Goal: Information Seeking & Learning: Compare options

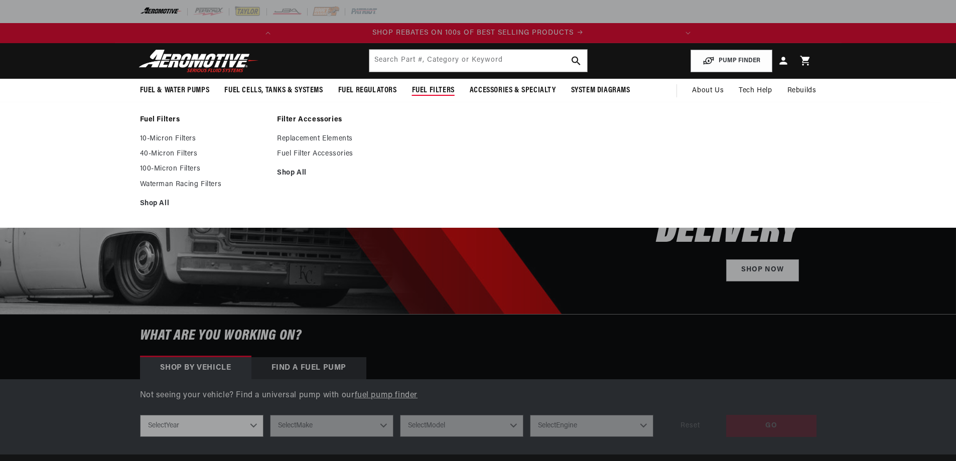
click at [469, 90] on polygon at bounding box center [473, 90] width 23 height 23
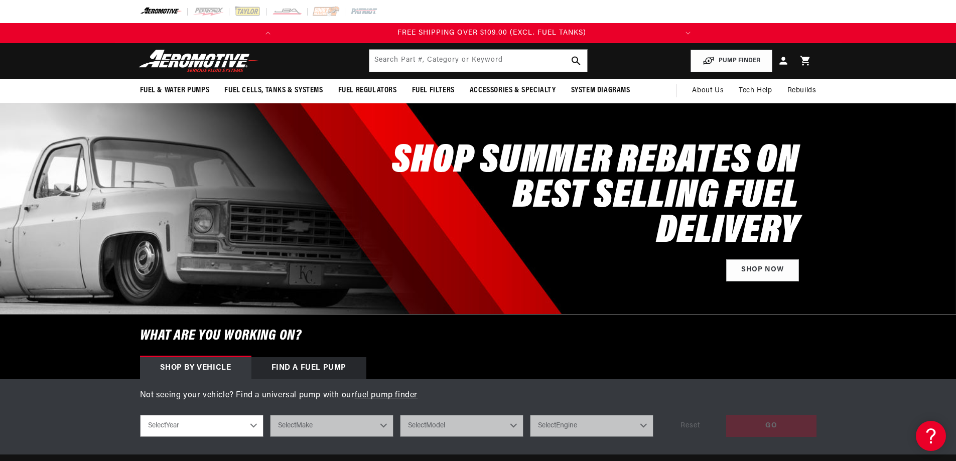
scroll to position [0, 397]
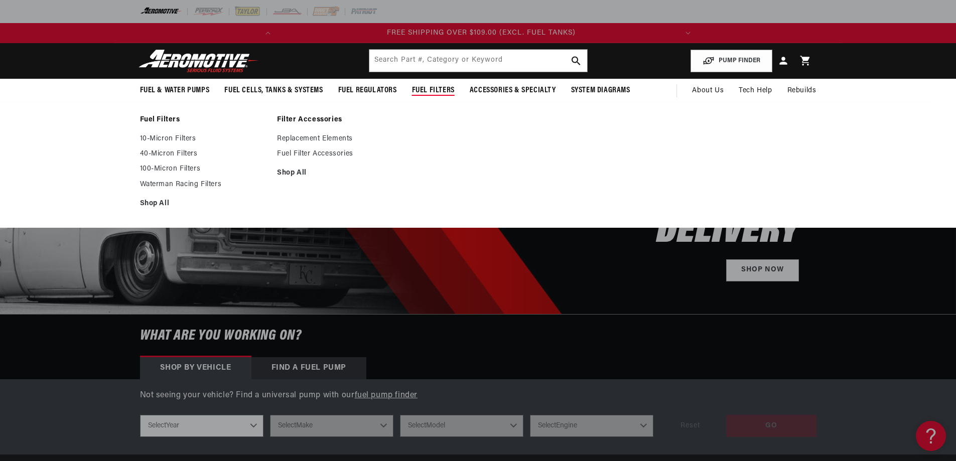
click at [432, 89] on span "Fuel Filters" at bounding box center [433, 90] width 43 height 11
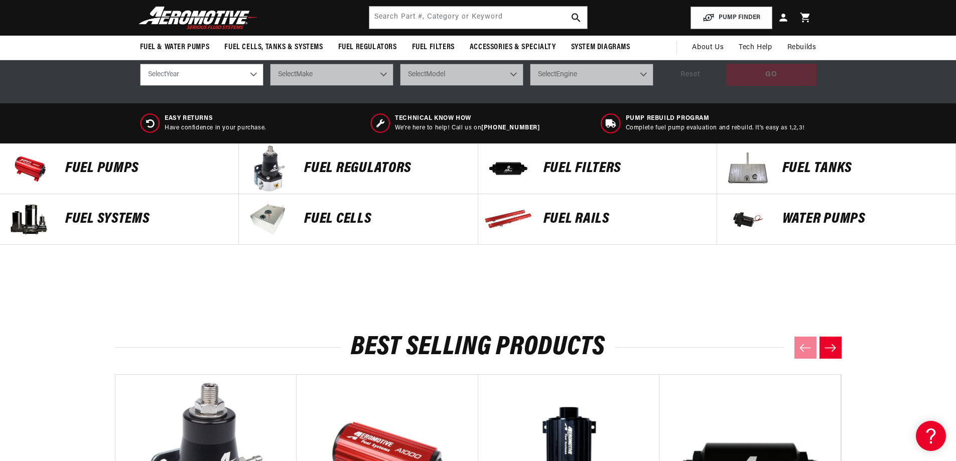
scroll to position [301, 0]
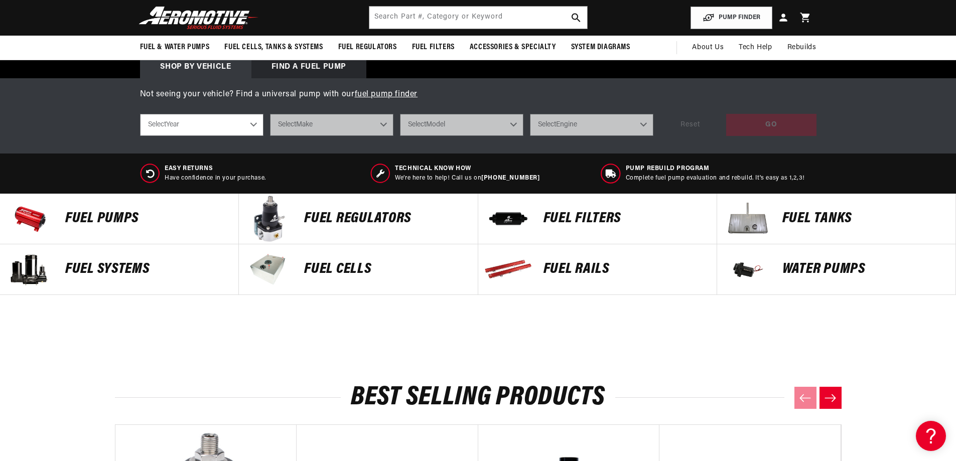
click at [574, 215] on p "FUEL FILTERS" at bounding box center [624, 218] width 163 height 15
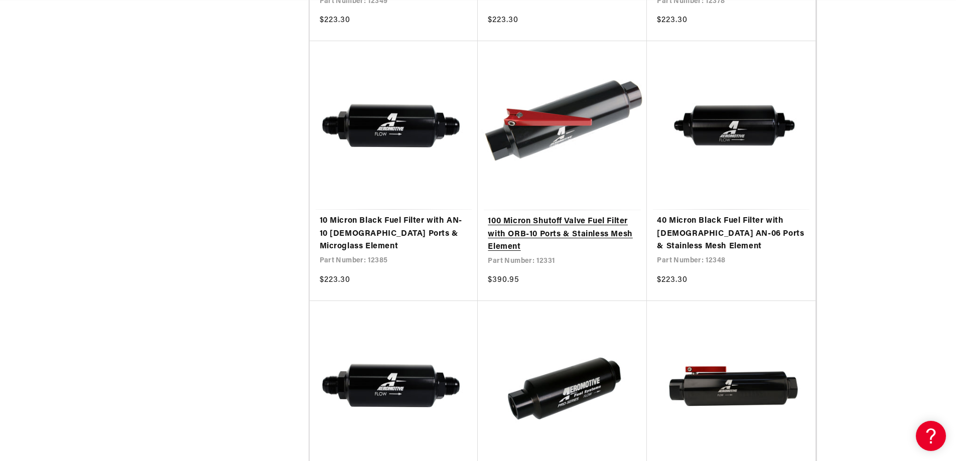
scroll to position [1806, 0]
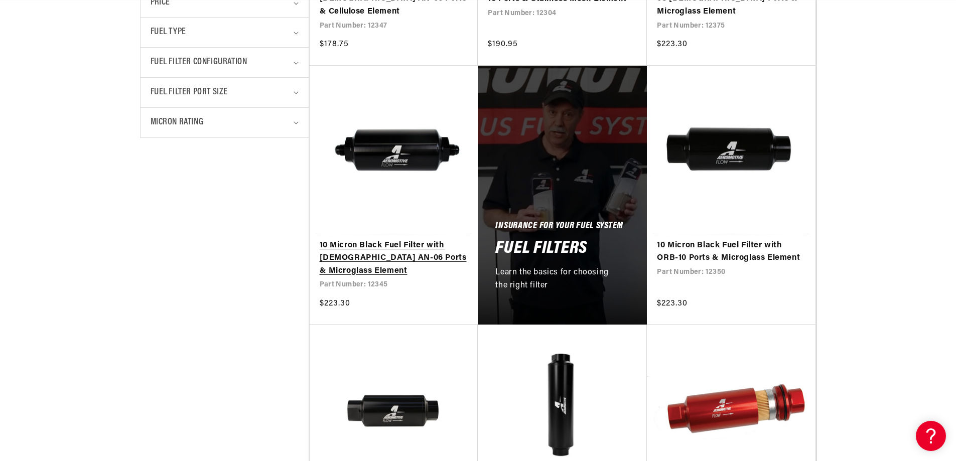
click at [396, 243] on link "10 Micron Black Fuel Filter with Male AN-06 Ports & Microglass Element" at bounding box center [394, 258] width 149 height 39
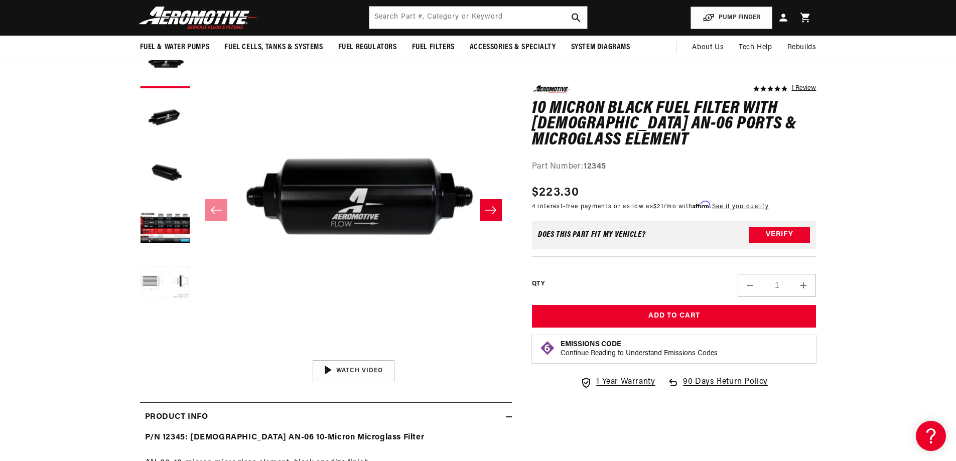
scroll to position [100, 0]
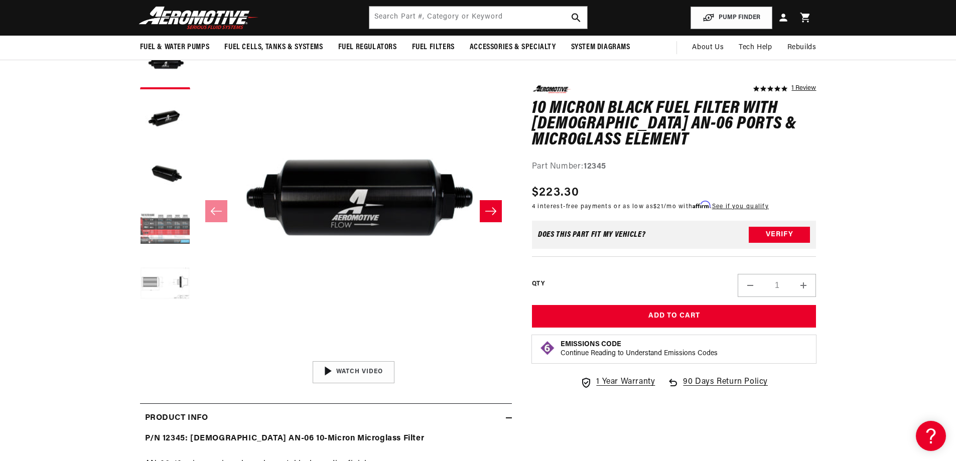
click at [178, 220] on button "Load image 4 in gallery view" at bounding box center [165, 230] width 50 height 50
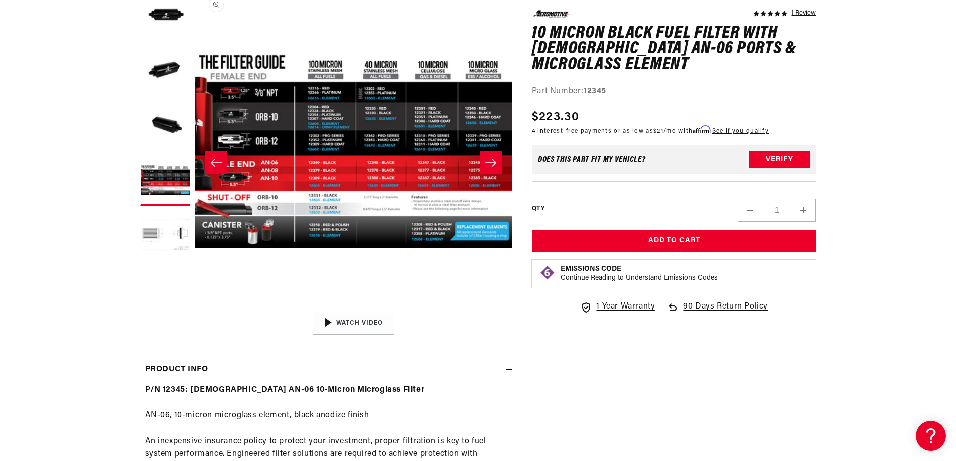
scroll to position [151, 0]
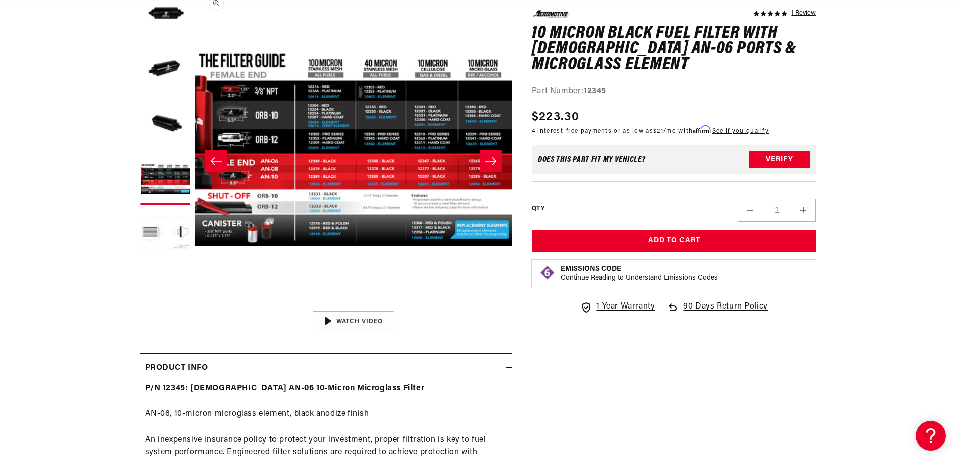
click at [195, 306] on button "Open media 4 in modal" at bounding box center [195, 306] width 0 height 0
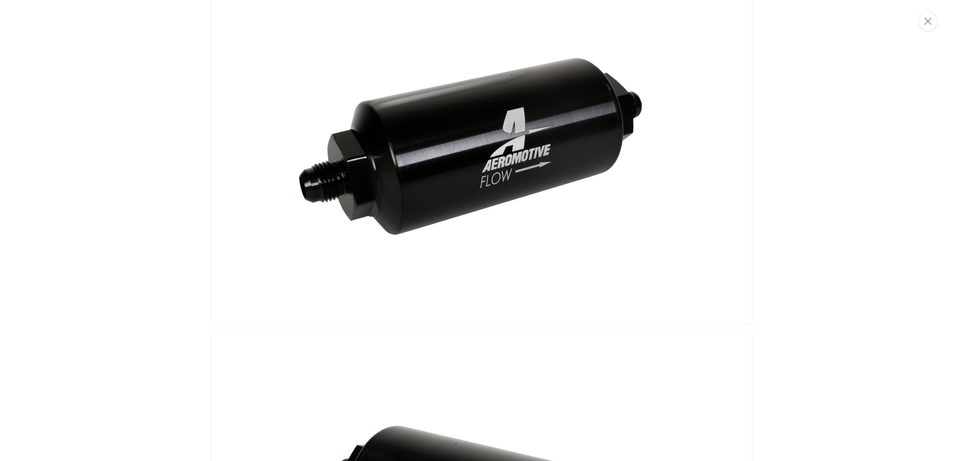
scroll to position [268, 0]
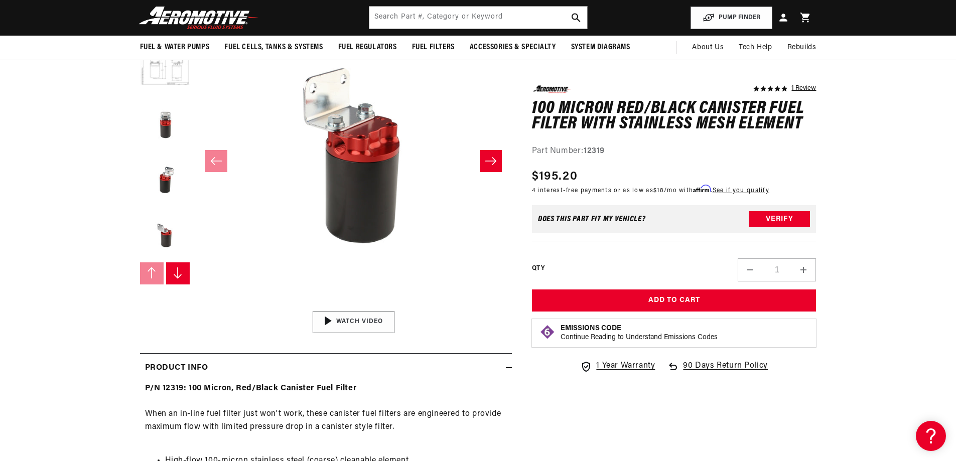
click at [344, 322] on img "Gallery Viewer" at bounding box center [353, 321] width 152 height 85
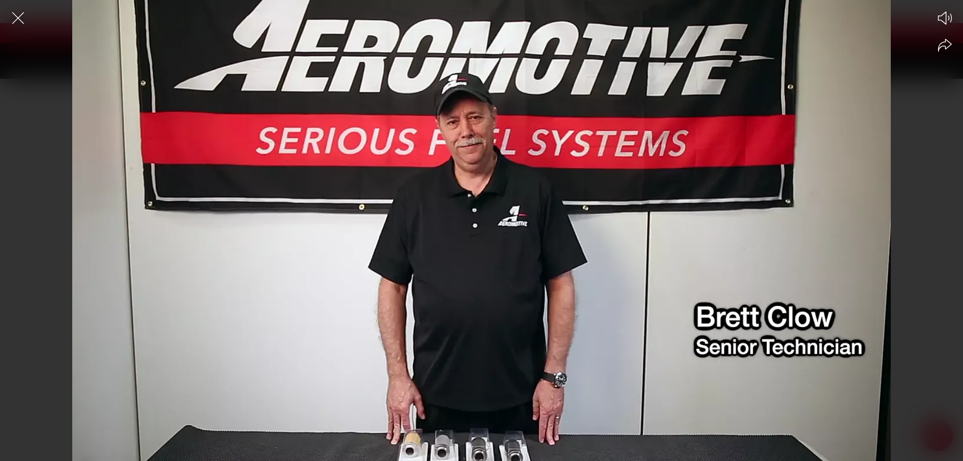
scroll to position [0, 397]
click at [431, 244] on div at bounding box center [481, 248] width 963 height 426
click at [519, 290] on div at bounding box center [481, 248] width 963 height 426
drag, startPoint x: 490, startPoint y: 251, endPoint x: 425, endPoint y: 260, distance: 64.8
click at [425, 260] on div at bounding box center [481, 248] width 963 height 426
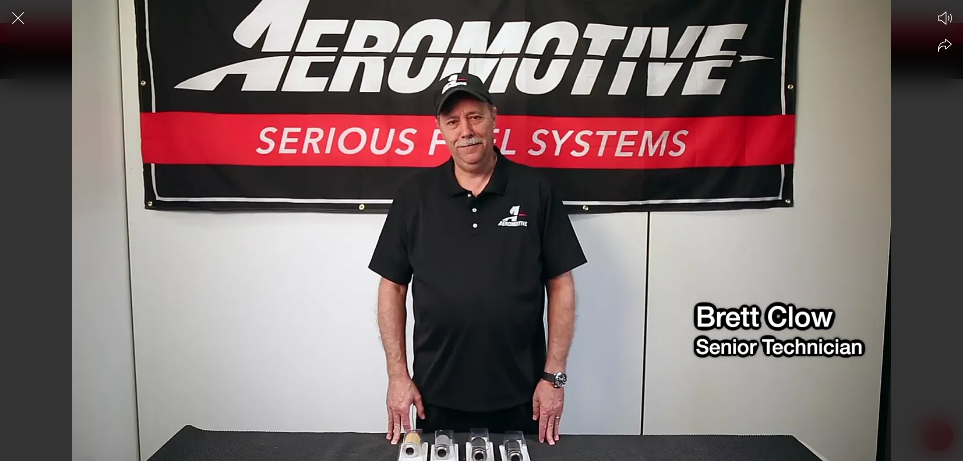
click at [405, 272] on div at bounding box center [481, 248] width 963 height 426
click at [22, 19] on icon "Close the video player" at bounding box center [18, 18] width 22 height 22
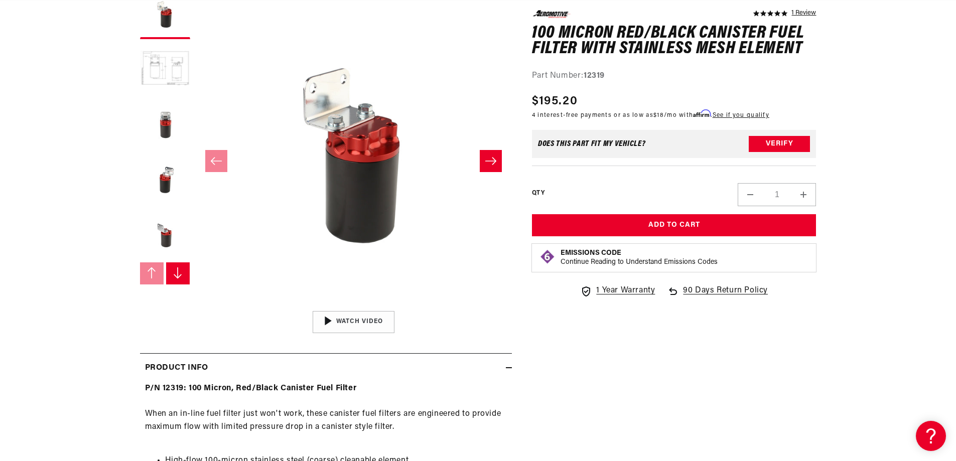
click at [482, 154] on button "Slide right" at bounding box center [491, 161] width 22 height 22
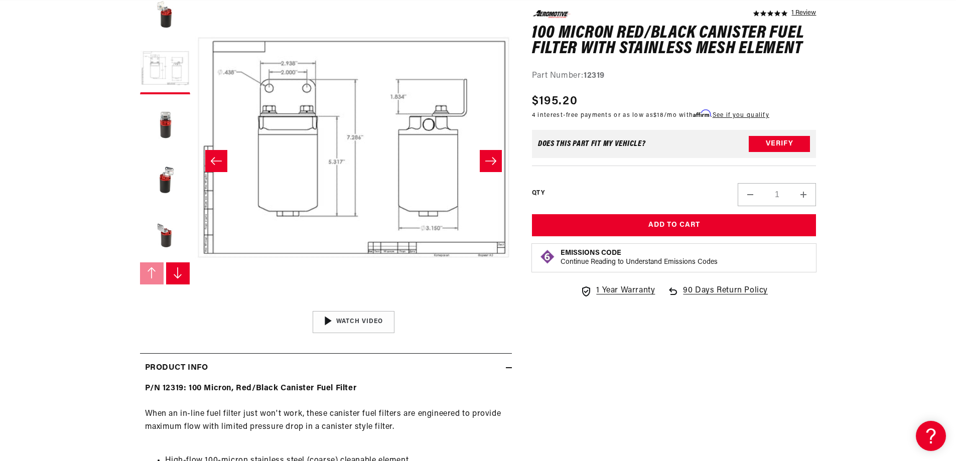
click at [482, 154] on button "Slide right" at bounding box center [491, 161] width 22 height 22
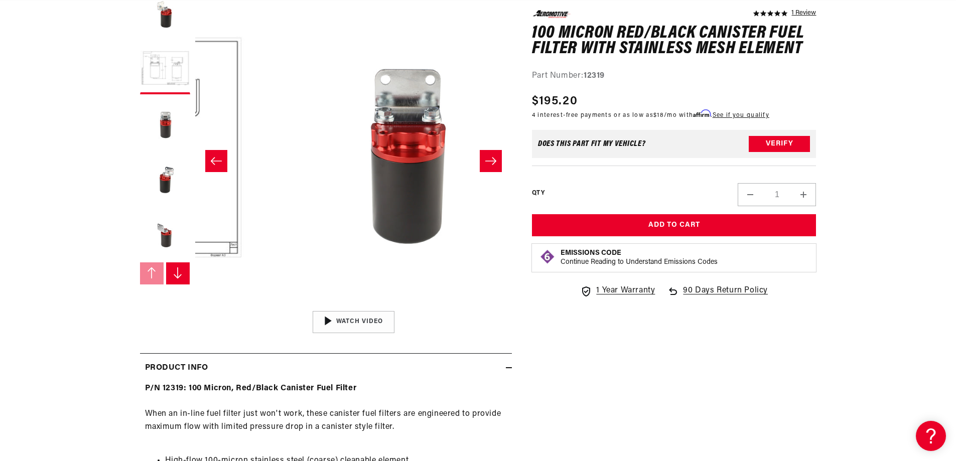
scroll to position [0, 634]
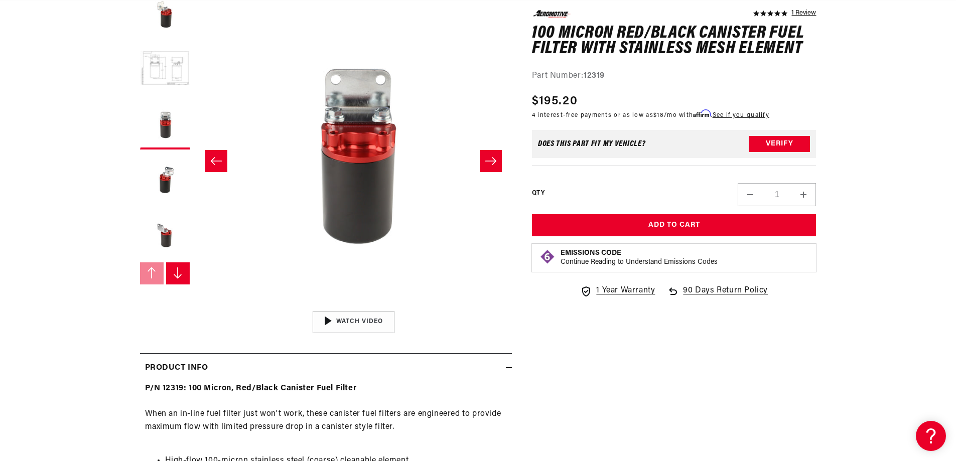
click at [482, 154] on button "Slide right" at bounding box center [491, 161] width 22 height 22
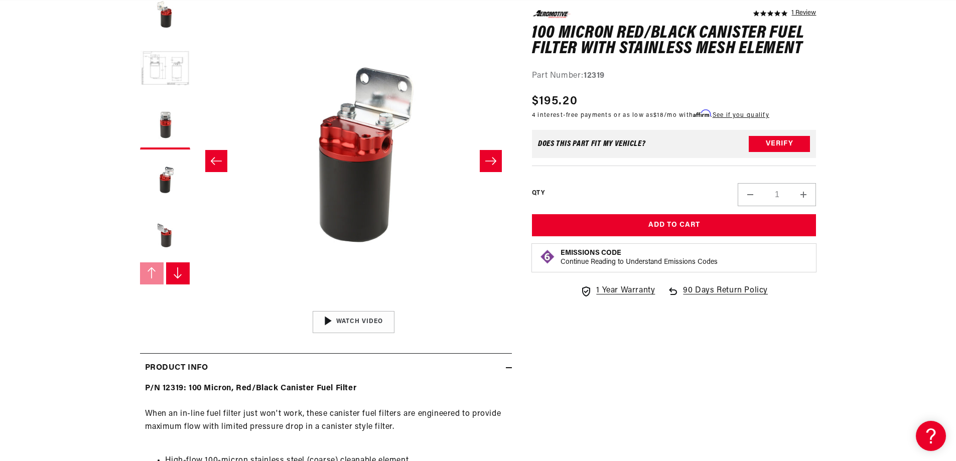
scroll to position [0, 397]
click at [482, 154] on button "Slide right" at bounding box center [491, 161] width 22 height 22
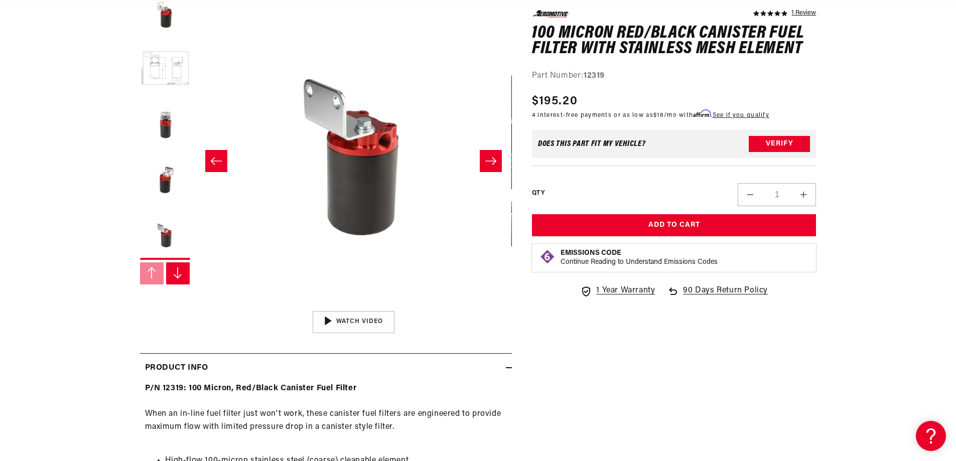
click at [482, 154] on button "Slide right" at bounding box center [491, 161] width 22 height 22
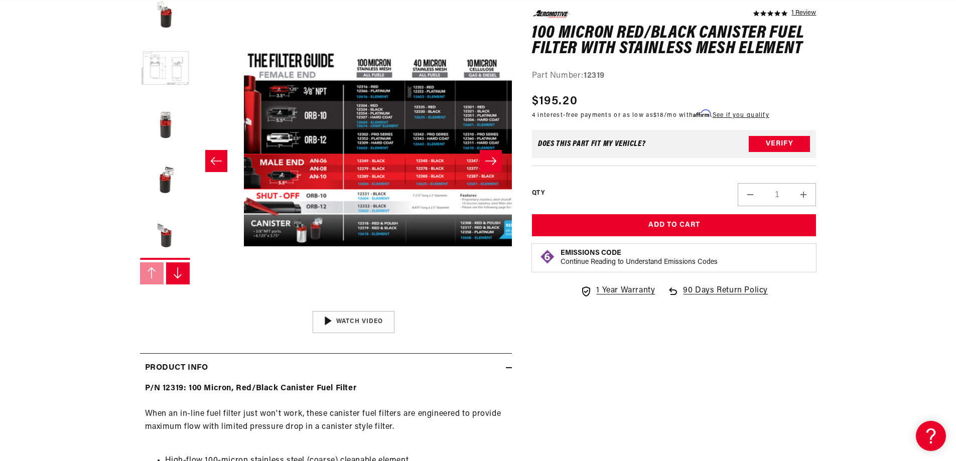
scroll to position [0, 0]
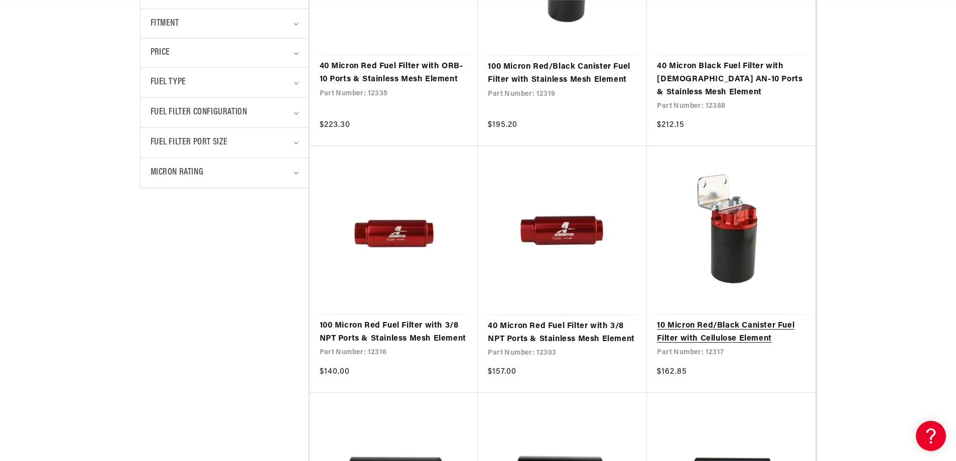
click at [698, 325] on link "10 Micron Red/Black Canister Fuel Filter with Cellulose Element" at bounding box center [731, 333] width 149 height 26
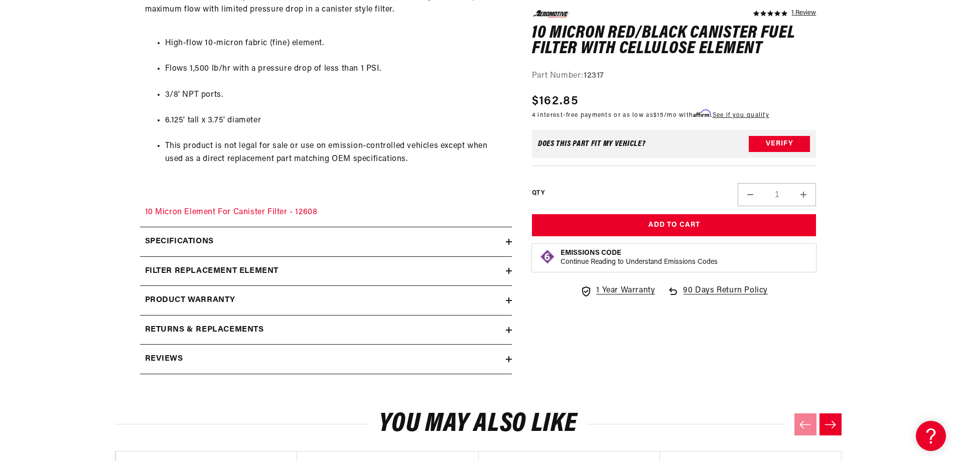
scroll to position [602, 0]
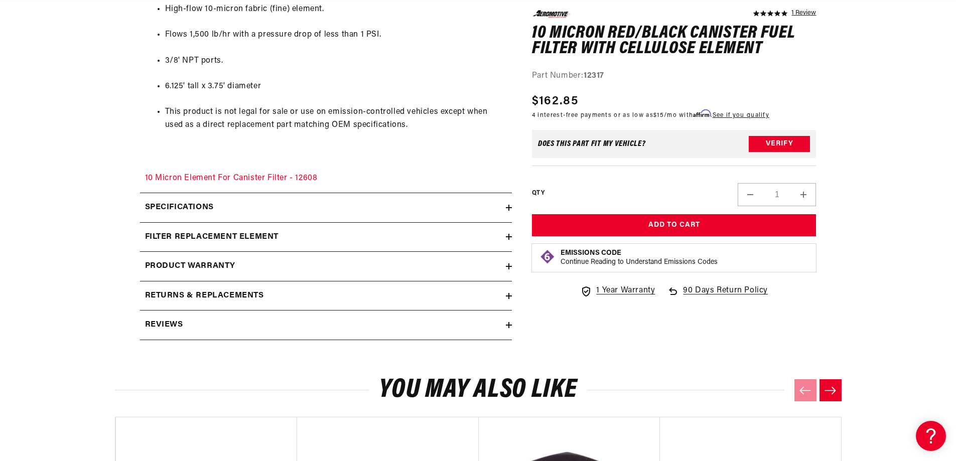
click at [507, 208] on icon at bounding box center [509, 208] width 6 height 0
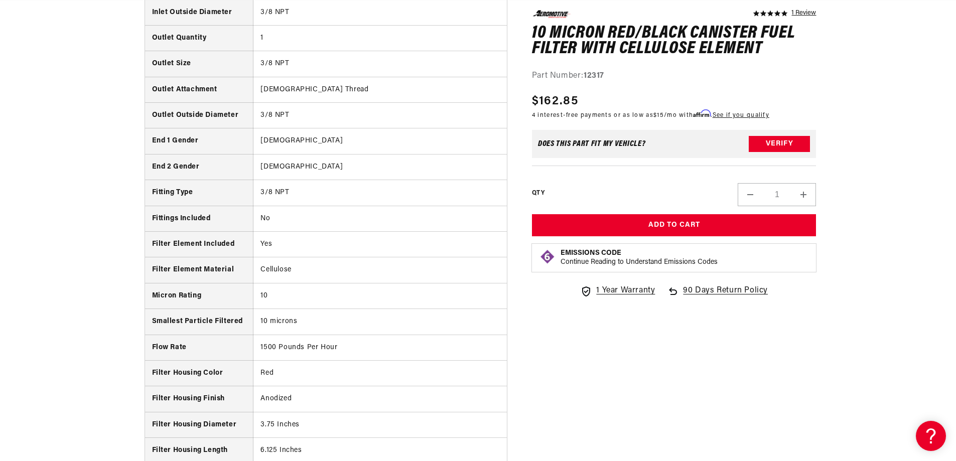
scroll to position [0, 0]
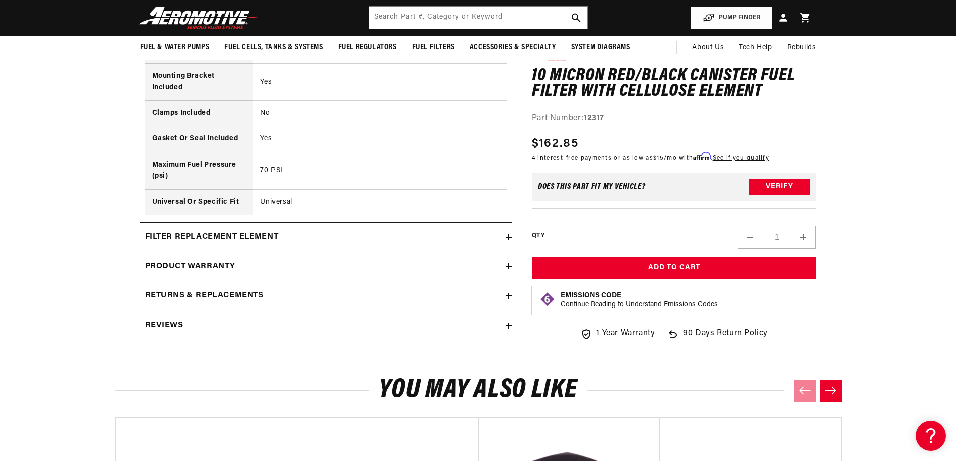
drag, startPoint x: 500, startPoint y: 228, endPoint x: 501, endPoint y: 233, distance: 5.7
click at [500, 230] on summary "filter replacement element" at bounding box center [326, 237] width 372 height 29
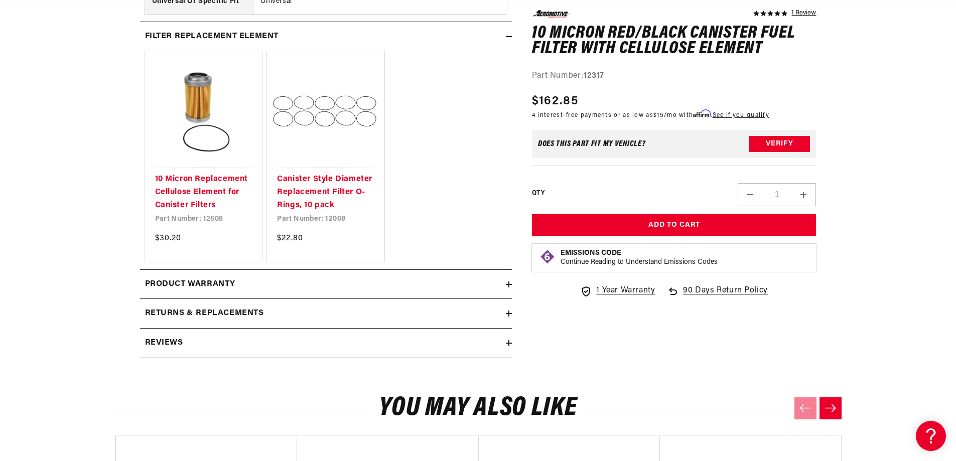
click at [510, 285] on icon at bounding box center [509, 284] width 6 height 6
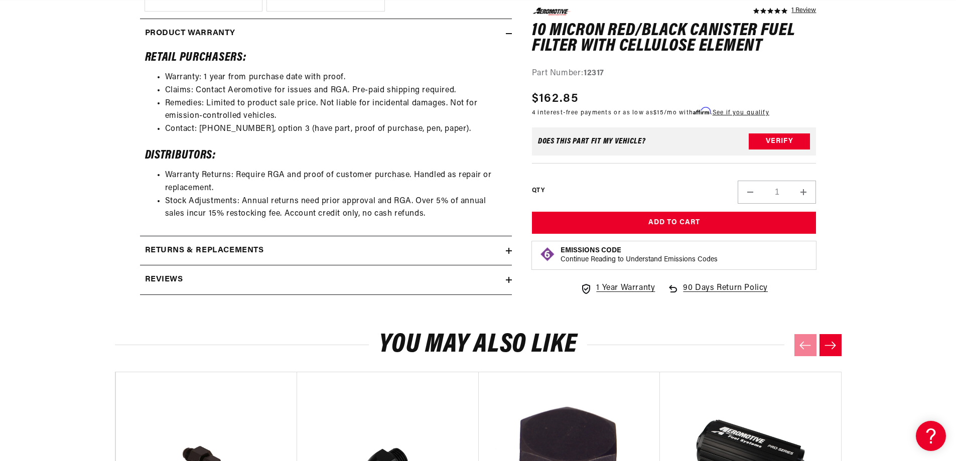
scroll to position [0, 397]
click at [507, 252] on icon at bounding box center [509, 251] width 6 height 6
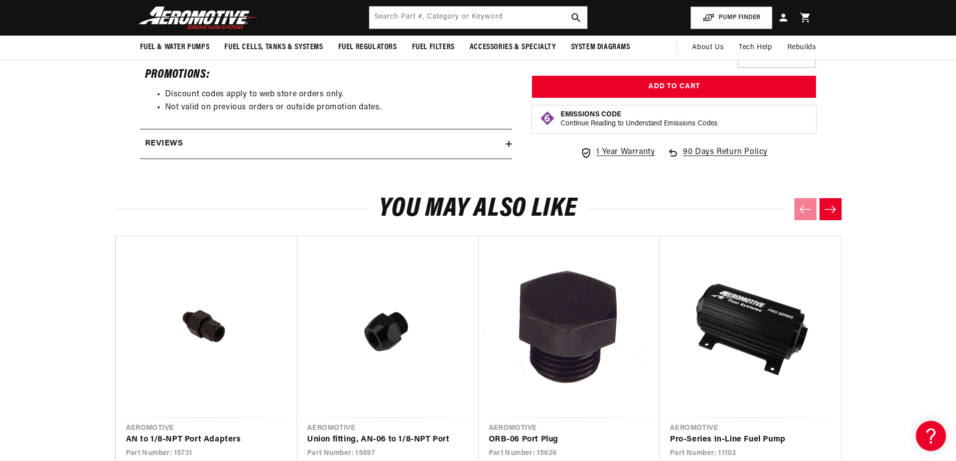
click at [511, 142] on icon at bounding box center [509, 144] width 6 height 6
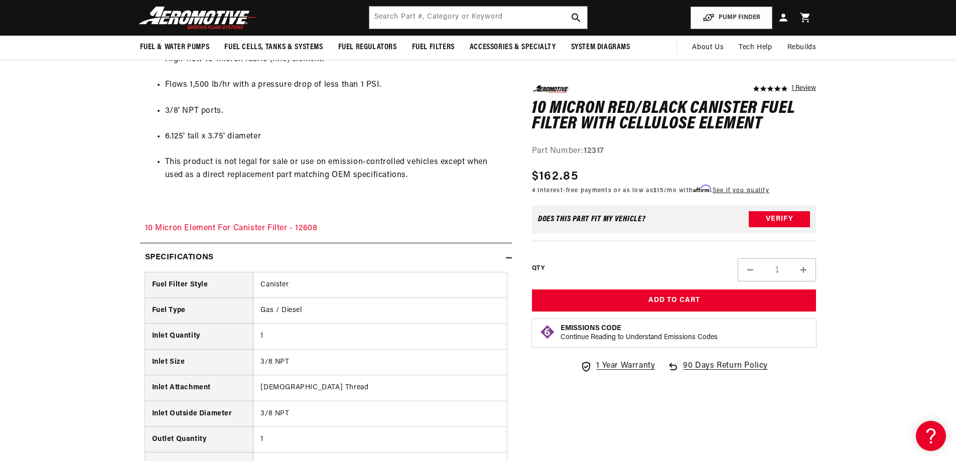
scroll to position [521, 0]
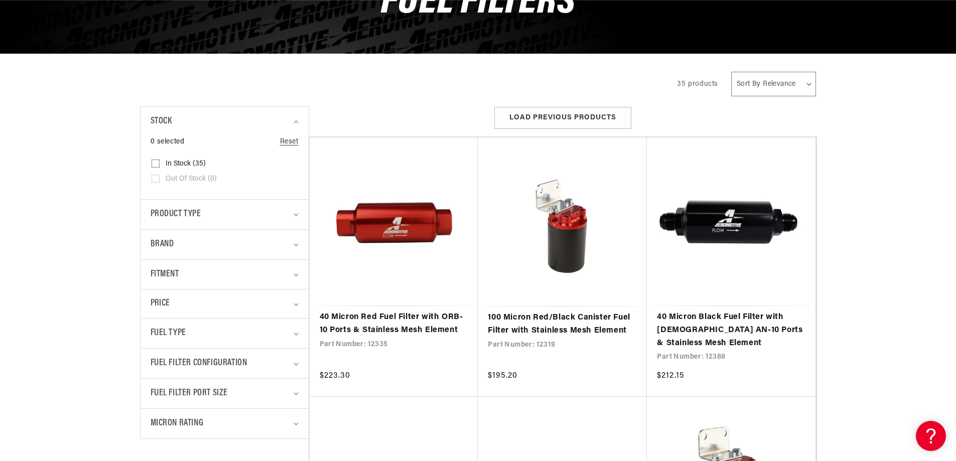
click at [781, 85] on select "Sort By Relevance Sort By Price, Low to High Sort By Price, High to Low" at bounding box center [773, 84] width 85 height 25
select select "price-ascending"
click at [731, 72] on select "Sort By Relevance Sort By Price, Low to High Sort By Price, High to Low" at bounding box center [773, 84] width 85 height 25
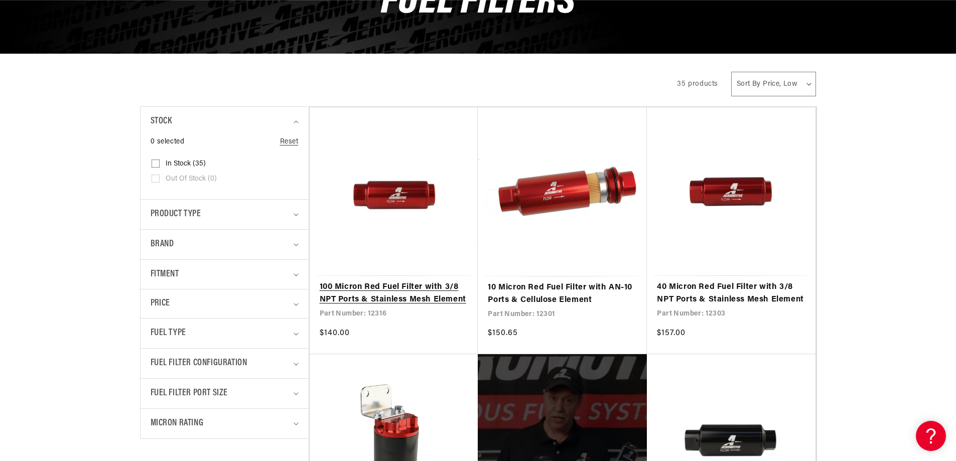
click at [371, 295] on link "100 Micron Red Fuel Filter with 3/8 NPT Ports & Stainless Mesh Element" at bounding box center [394, 294] width 149 height 26
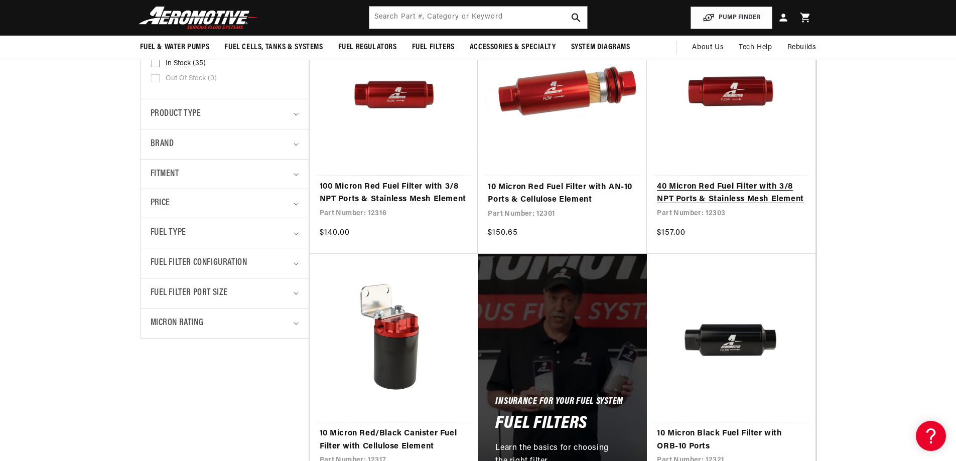
click at [723, 197] on link "40 Micron Red Fuel Filter with 3/8 NPT Ports & Stainless Mesh Element" at bounding box center [731, 194] width 149 height 26
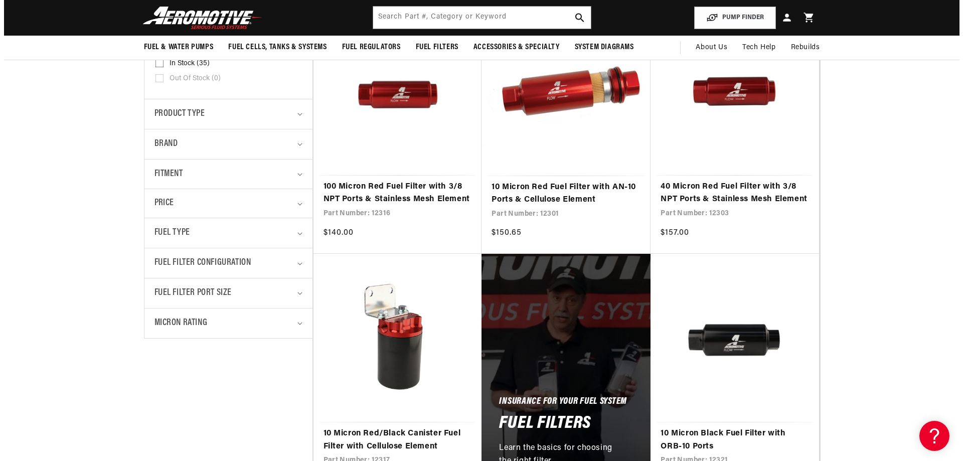
scroll to position [0, 397]
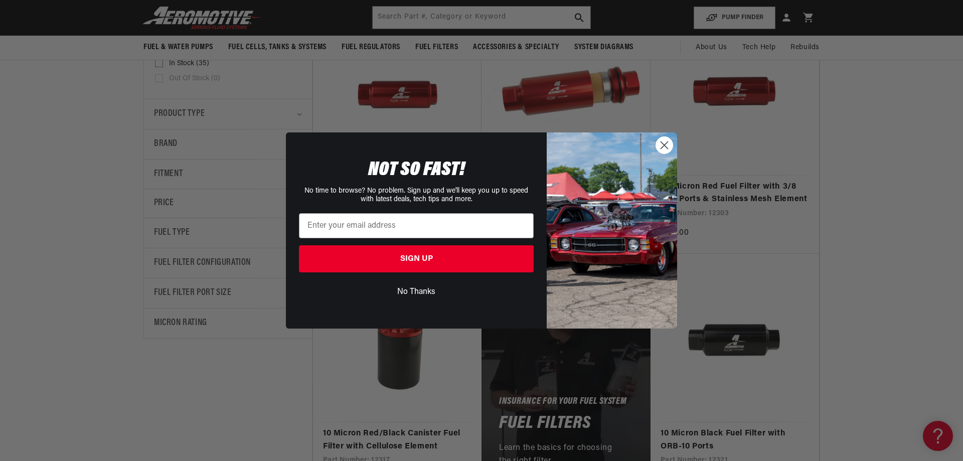
click at [665, 146] on circle "Close dialog" at bounding box center [664, 145] width 17 height 17
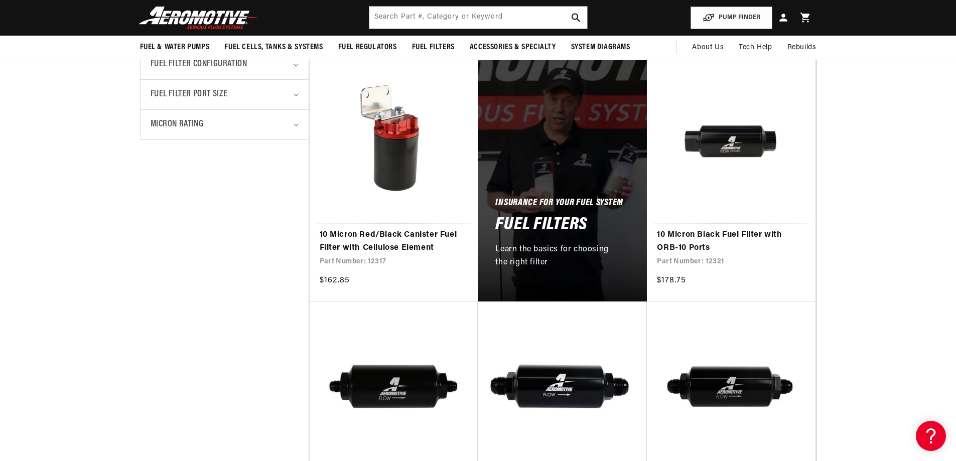
scroll to position [401, 0]
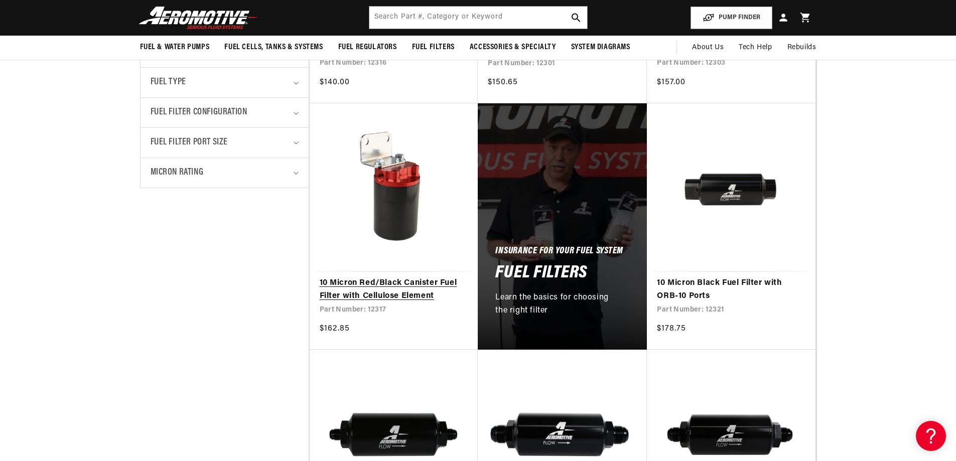
click at [389, 291] on link "10 Micron Red/Black Canister Fuel Filter with Cellulose Element" at bounding box center [394, 290] width 149 height 26
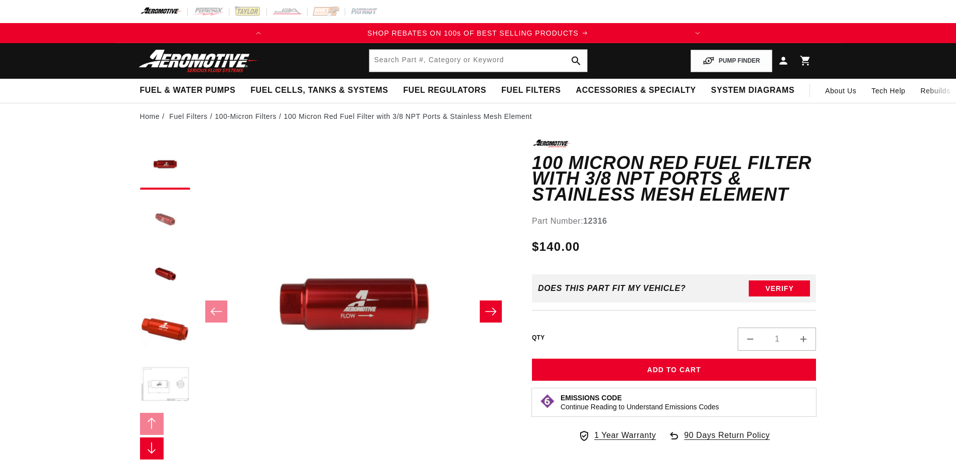
click at [171, 215] on button "Load image 2 in gallery view" at bounding box center [165, 220] width 50 height 50
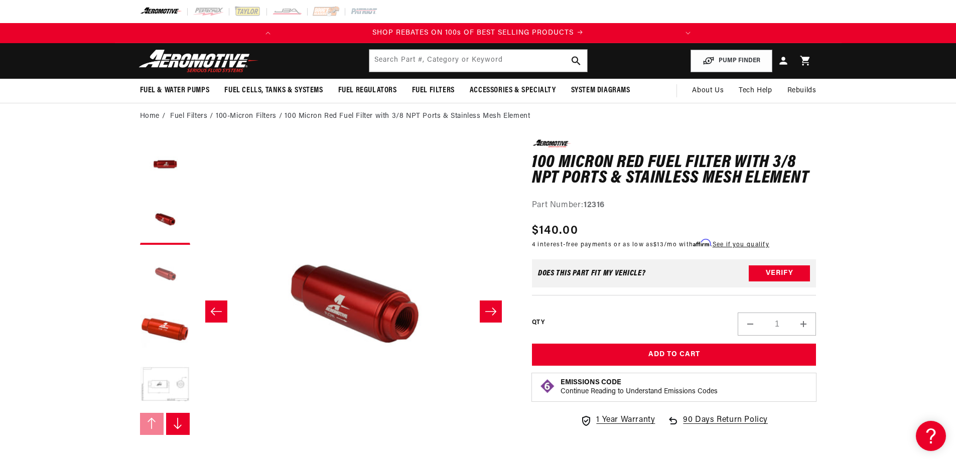
click at [168, 274] on button "Load image 3 in gallery view" at bounding box center [165, 275] width 50 height 50
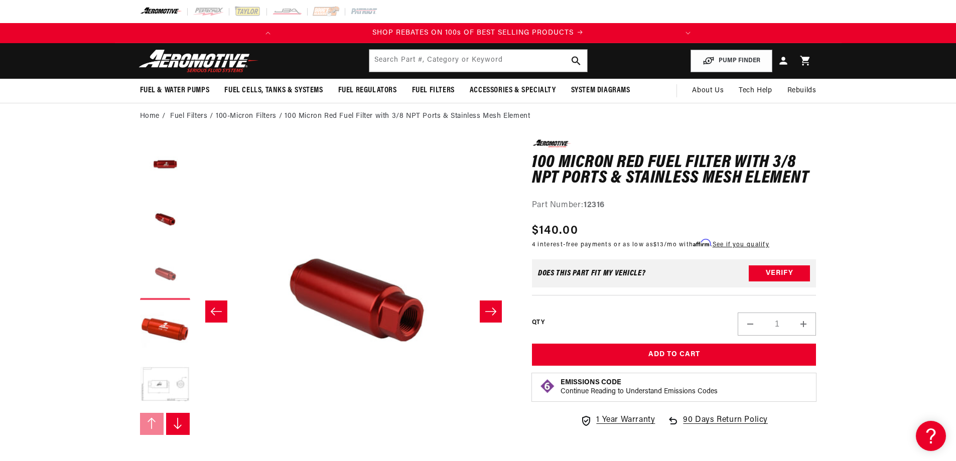
scroll to position [0, 634]
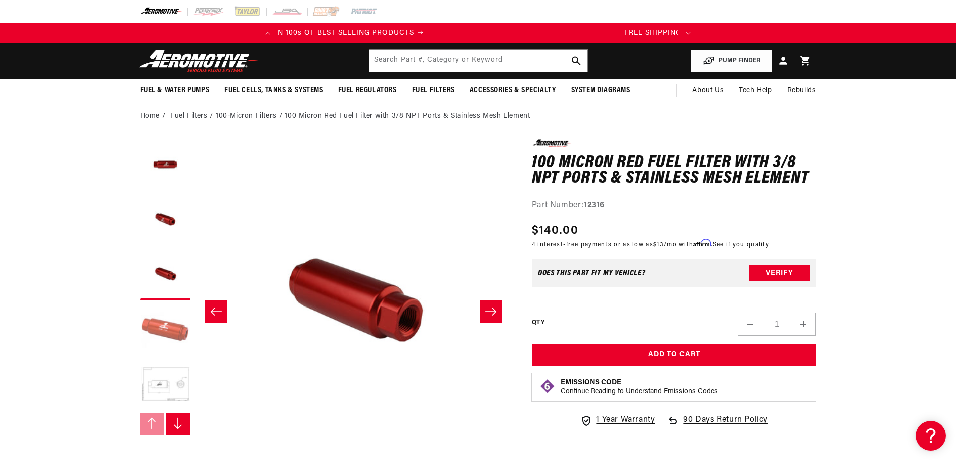
click at [165, 330] on button "Load image 4 in gallery view" at bounding box center [165, 330] width 50 height 50
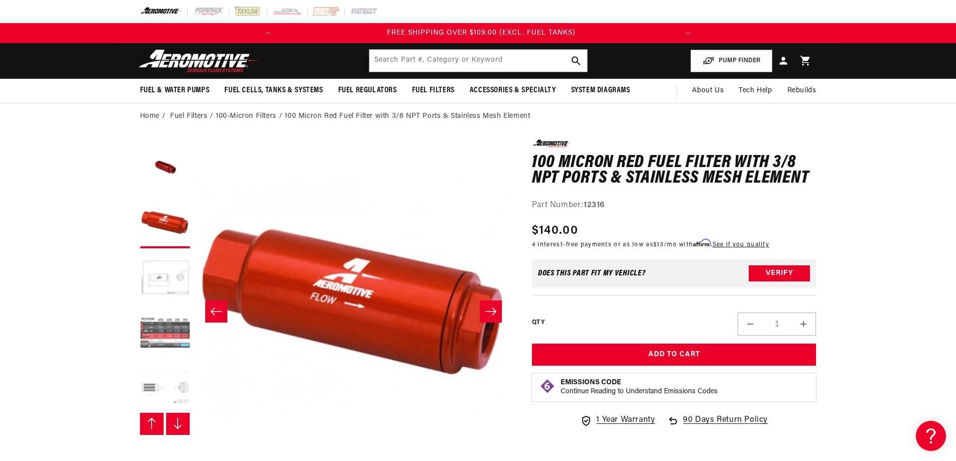
scroll to position [110, 0]
click at [172, 276] on button "Load image 5 in gallery view" at bounding box center [165, 275] width 50 height 50
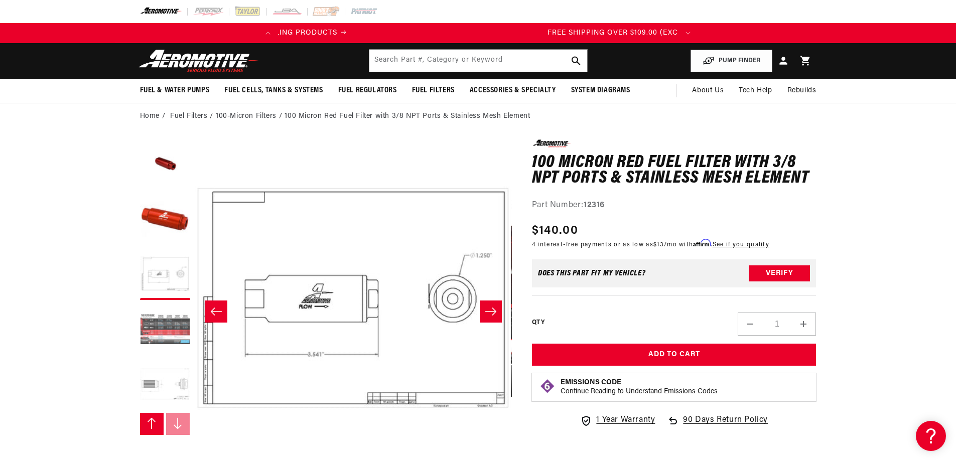
scroll to position [0, 11]
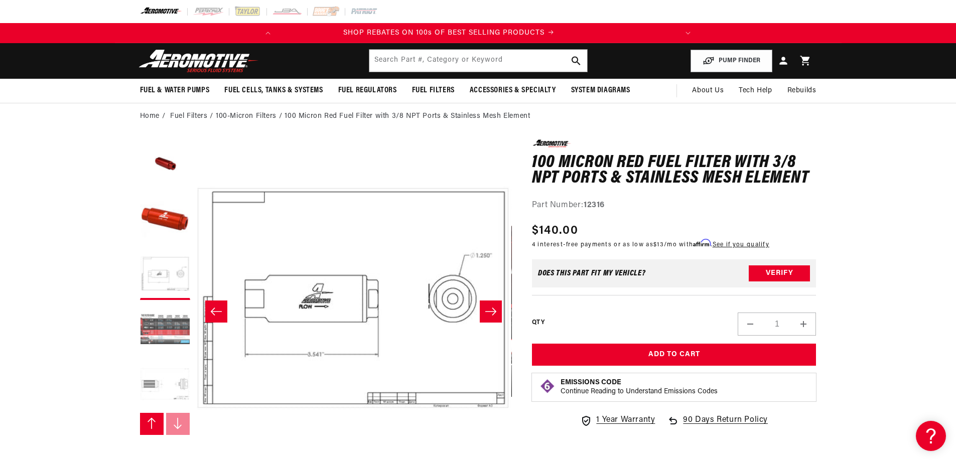
click at [163, 326] on button "Load image 6 in gallery view" at bounding box center [165, 330] width 50 height 50
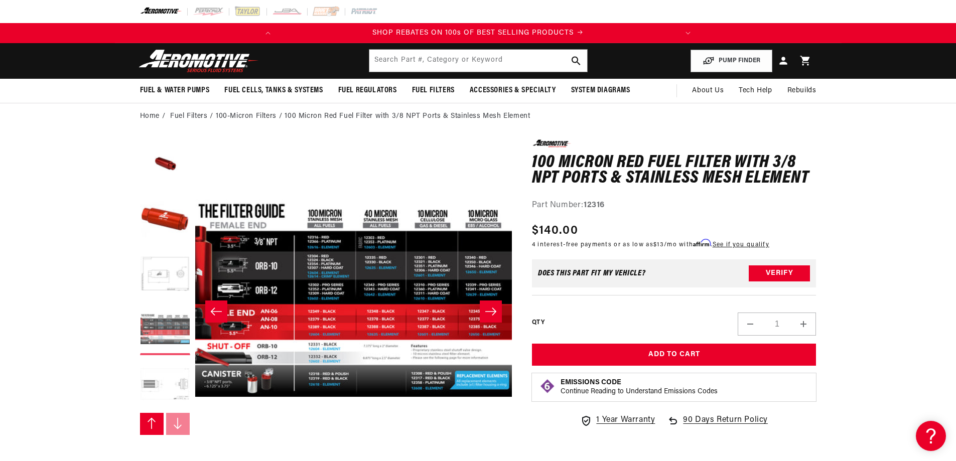
scroll to position [100, 0]
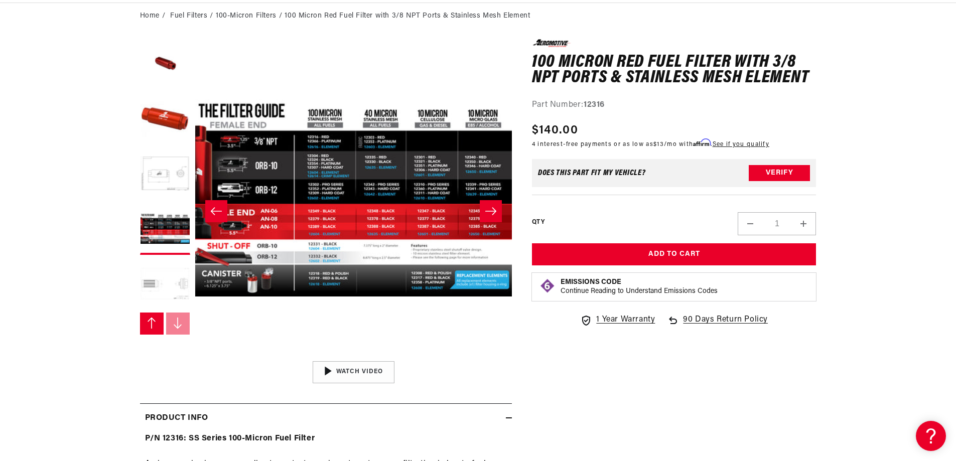
click at [164, 288] on button "Load image 7 in gallery view" at bounding box center [165, 285] width 50 height 50
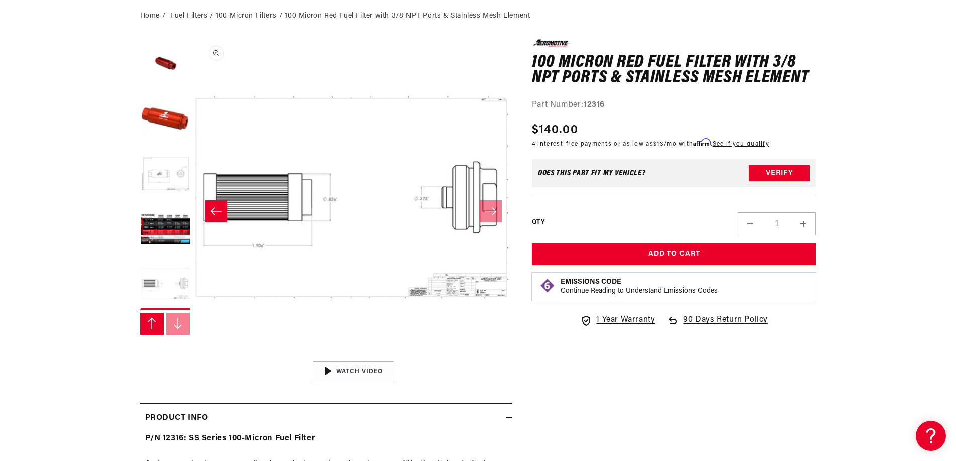
scroll to position [1, 1900]
click at [150, 326] on icon "Slide left" at bounding box center [151, 323] width 10 height 12
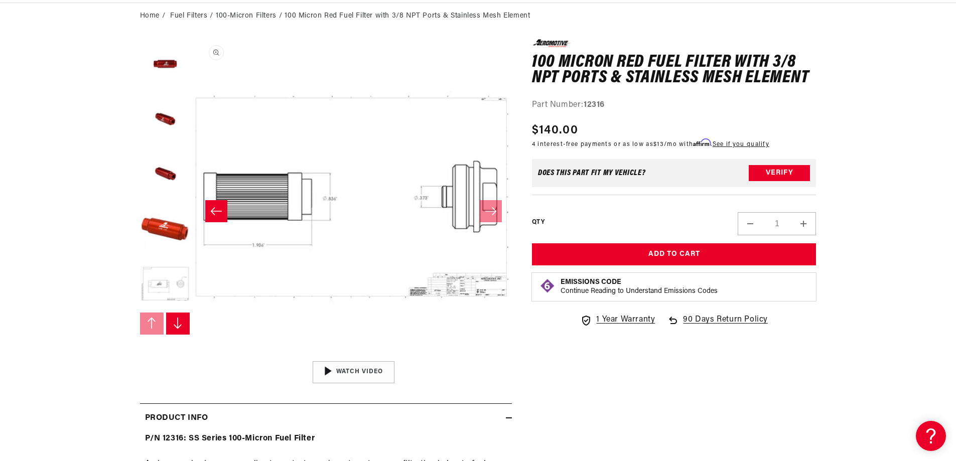
scroll to position [0, 0]
click at [177, 323] on icon "Slide right" at bounding box center [178, 323] width 10 height 12
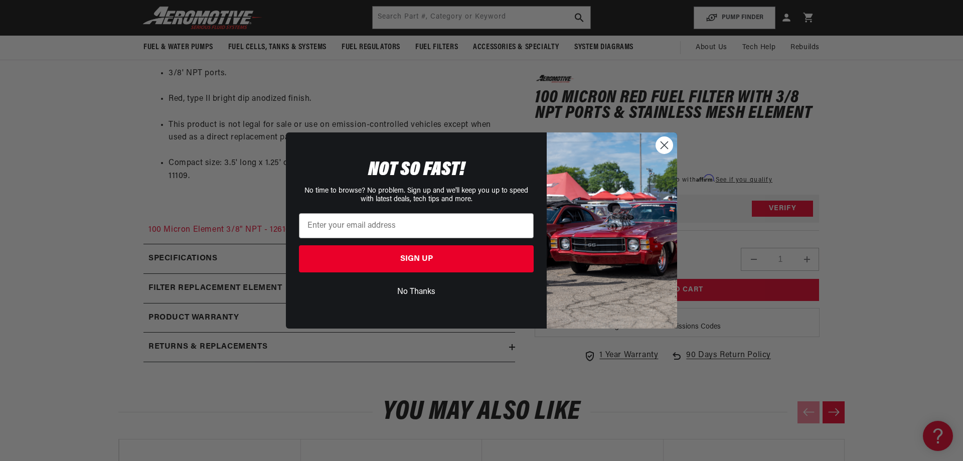
drag, startPoint x: 667, startPoint y: 137, endPoint x: 659, endPoint y: 144, distance: 11.0
click at [666, 142] on icon "Close dialog" at bounding box center [665, 145] width 18 height 18
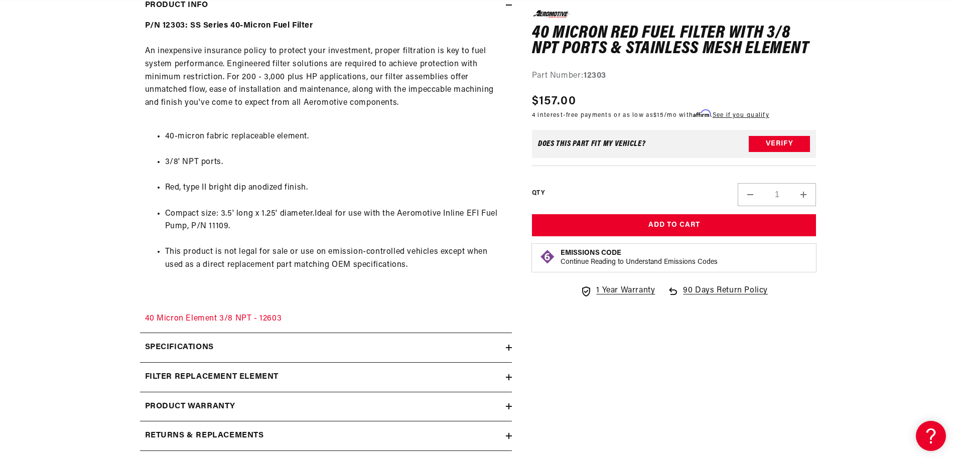
scroll to position [552, 0]
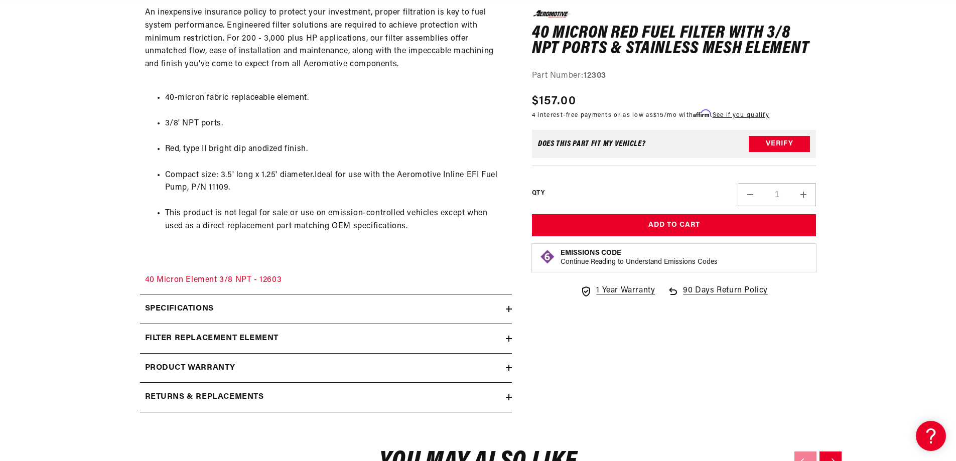
click at [512, 309] on div "0.0 star rating Write a review 40 Micron Red Fuel Filter with 3/8 NPT Ports & S…" at bounding box center [664, 5] width 305 height 834
click at [509, 308] on icon at bounding box center [509, 309] width 6 height 6
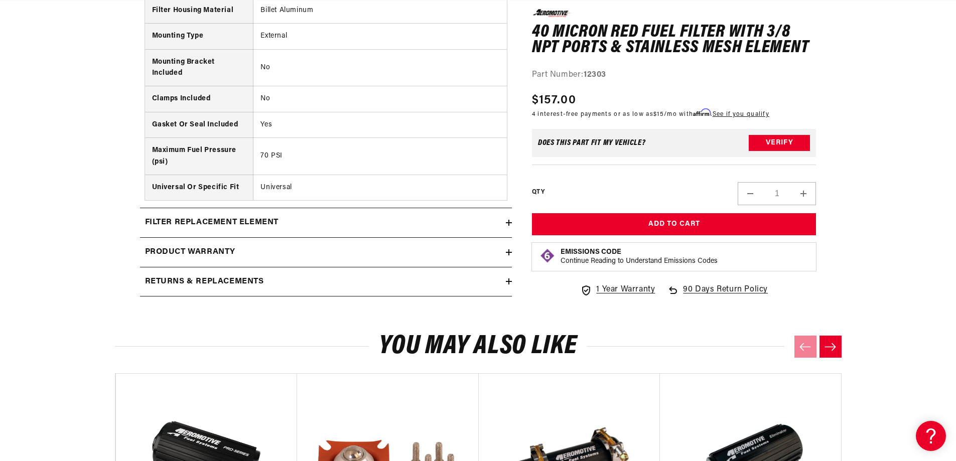
scroll to position [1505, 0]
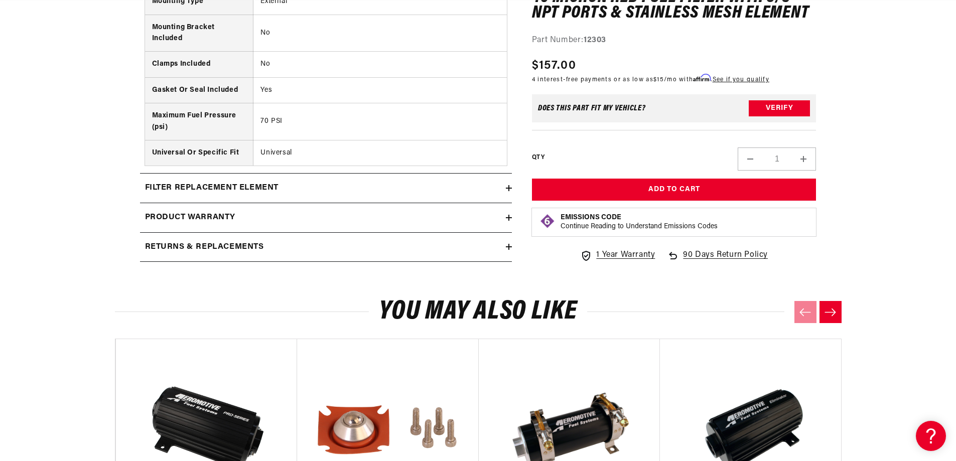
drag, startPoint x: 511, startPoint y: 175, endPoint x: 511, endPoint y: 181, distance: 6.0
click at [511, 178] on summary "filter replacement element" at bounding box center [326, 188] width 372 height 29
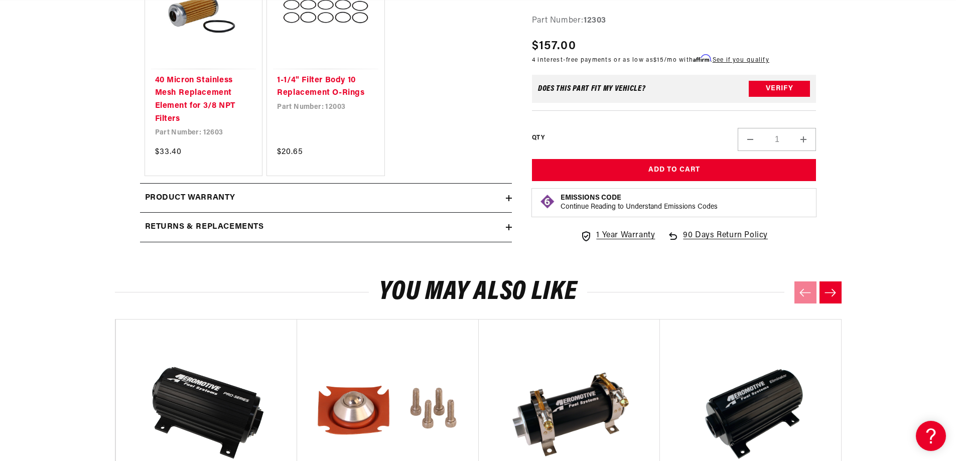
scroll to position [0, 0]
click at [507, 199] on icon at bounding box center [509, 198] width 6 height 6
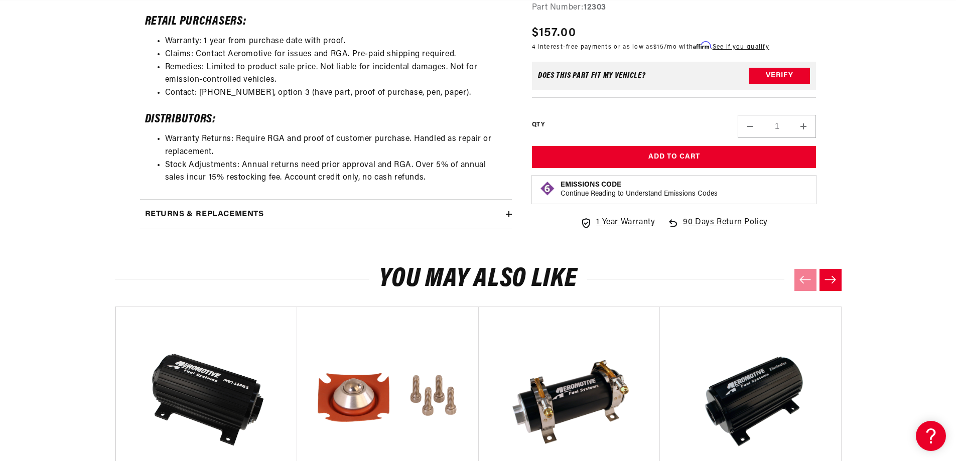
click at [506, 218] on summary "Returns & replacements" at bounding box center [326, 214] width 372 height 29
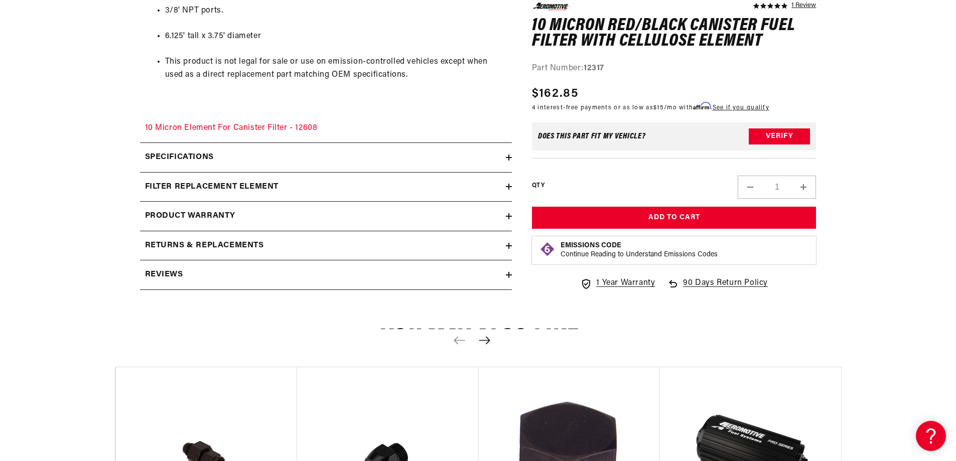
scroll to position [0, 397]
click at [509, 189] on icon at bounding box center [509, 187] width 0 height 6
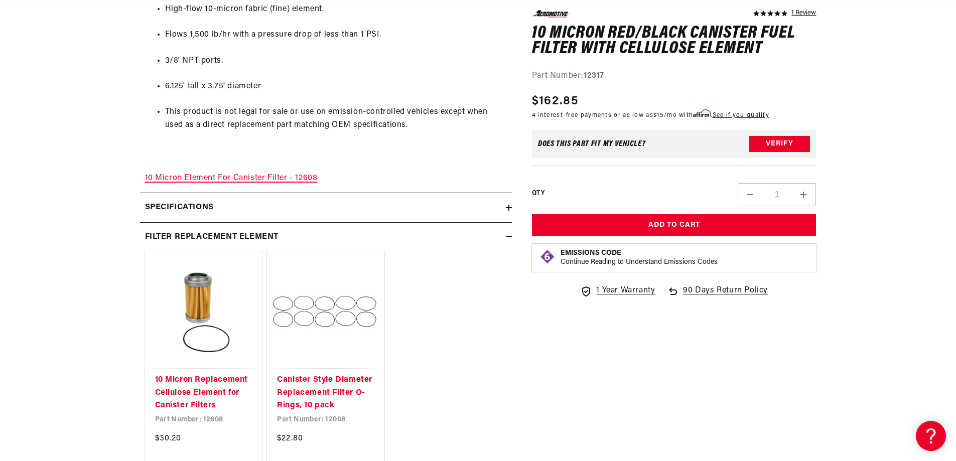
click at [236, 178] on link "10 Micron Element For Canister Filter - 12608" at bounding box center [231, 178] width 173 height 8
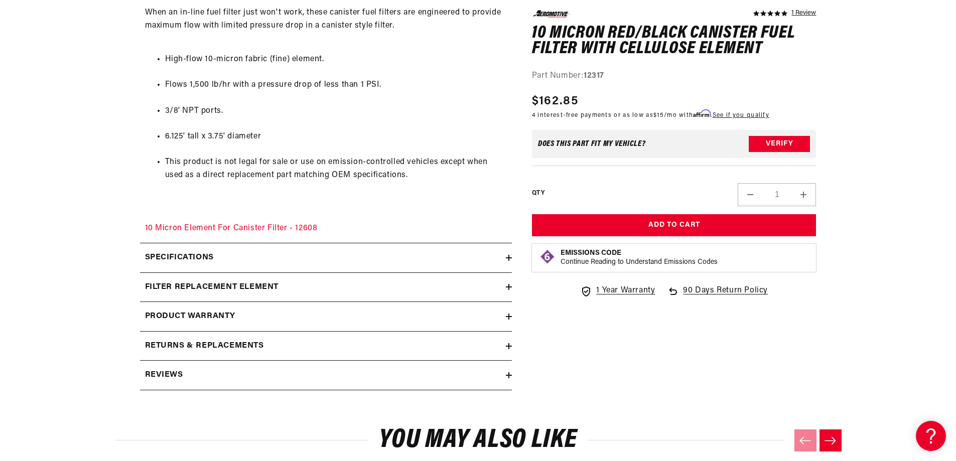
scroll to position [0, 397]
drag, startPoint x: 510, startPoint y: 287, endPoint x: 501, endPoint y: 287, distance: 9.0
click at [510, 287] on icon at bounding box center [509, 287] width 6 height 0
